Goal: Check status: Check status

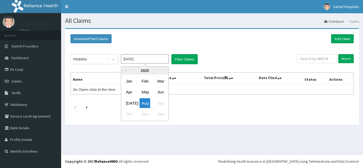
click at [140, 58] on input "Aug 2025" at bounding box center [145, 59] width 48 height 10
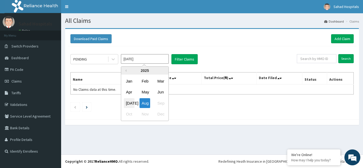
click at [130, 101] on div "Jul" at bounding box center [129, 103] width 11 height 10
type input "Jul 2025"
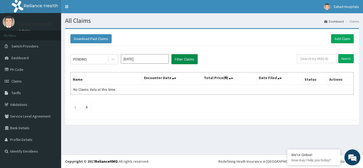
click at [185, 60] on button "Filter Claims" at bounding box center [184, 59] width 26 height 10
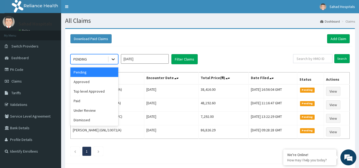
click at [115, 58] on icon at bounding box center [112, 59] width 5 height 5
click at [95, 82] on div "Approved" at bounding box center [94, 82] width 48 height 10
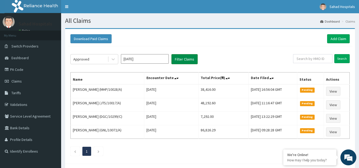
click at [179, 59] on button "Filter Claims" at bounding box center [184, 59] width 26 height 10
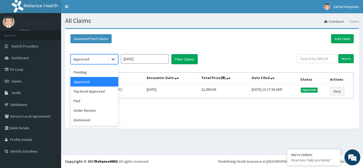
click at [112, 59] on icon at bounding box center [112, 60] width 3 height 2
click at [89, 100] on div "Paid" at bounding box center [94, 101] width 48 height 10
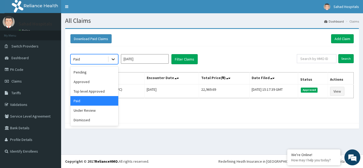
click at [112, 58] on icon at bounding box center [112, 59] width 5 height 5
click at [101, 91] on div "Top level Approved" at bounding box center [94, 92] width 48 height 10
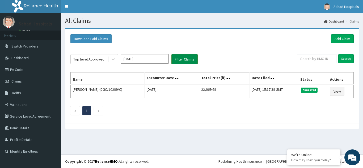
click at [175, 55] on button "Filter Claims" at bounding box center [184, 59] width 26 height 10
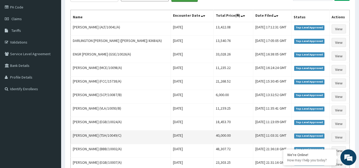
scroll to position [62, 0]
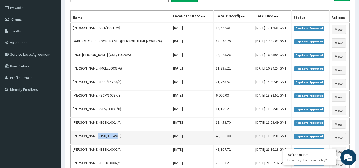
drag, startPoint x: 114, startPoint y: 136, endPoint x: 92, endPoint y: 136, distance: 21.5
click at [92, 136] on td "Benard Otisi (TSH/10049/C)" at bounding box center [121, 138] width 100 height 14
click at [113, 136] on td "Benard Otisi (TSH/10049/C)" at bounding box center [121, 138] width 100 height 14
drag, startPoint x: 113, startPoint y: 136, endPoint x: 94, endPoint y: 134, distance: 19.0
click at [94, 134] on td "Benard Otisi (TSH/10049/C)" at bounding box center [121, 138] width 100 height 14
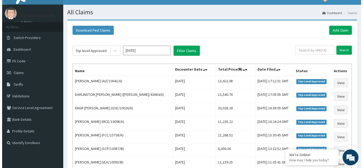
scroll to position [0, 0]
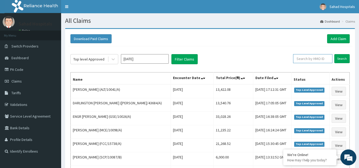
click at [313, 55] on input "text" at bounding box center [312, 58] width 39 height 9
paste input "TSH/10049/C"
type input "TSH/10049/C"
click at [343, 57] on input "Search" at bounding box center [341, 58] width 15 height 9
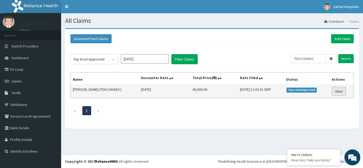
click at [342, 93] on link "View" at bounding box center [338, 91] width 14 height 9
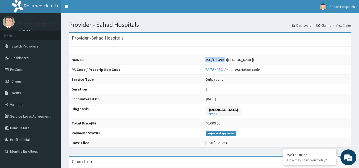
drag, startPoint x: 222, startPoint y: 61, endPoint x: 201, endPoint y: 57, distance: 21.0
click at [203, 57] on td "TSH/10049/C ([PERSON_NAME])" at bounding box center [277, 60] width 148 height 10
copy div "TSH/10049/C"
click at [20, 68] on link "PA Code" at bounding box center [30, 70] width 61 height 12
